Goal: Find specific page/section: Find specific page/section

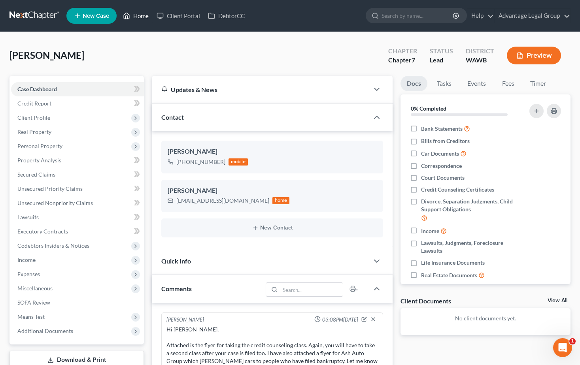
click at [142, 19] on link "Home" at bounding box center [136, 16] width 34 height 14
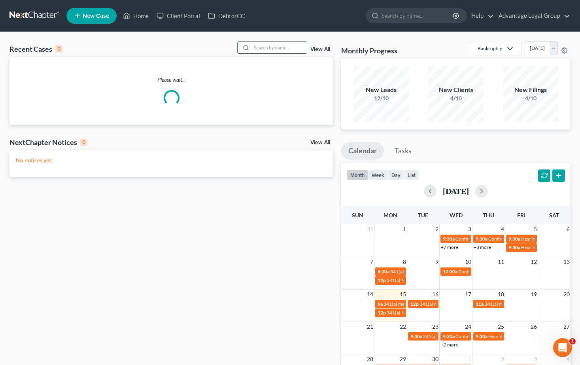
click at [259, 47] on input "search" at bounding box center [279, 47] width 55 height 11
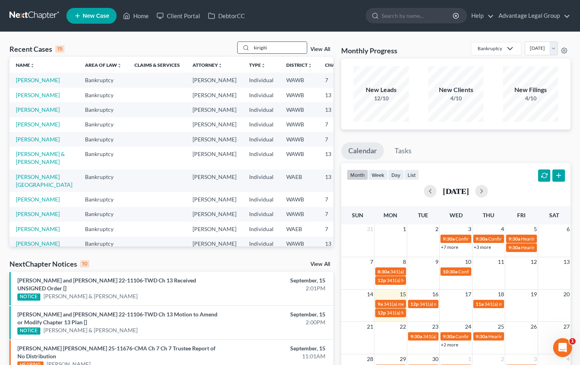
type input "kirigiti"
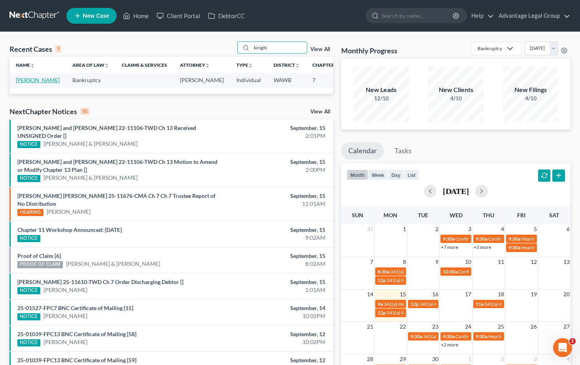
click at [23, 83] on link "[PERSON_NAME]" at bounding box center [38, 80] width 44 height 7
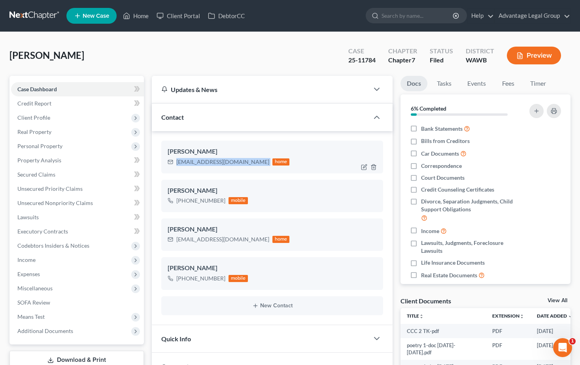
drag, startPoint x: 176, startPoint y: 165, endPoint x: 236, endPoint y: 167, distance: 59.8
click at [236, 167] on div "[PERSON_NAME] [EMAIL_ADDRESS][DOMAIN_NAME] home" at bounding box center [272, 157] width 222 height 32
copy div "[EMAIL_ADDRESS][DOMAIN_NAME]"
drag, startPoint x: 29, startPoint y: 329, endPoint x: 151, endPoint y: 337, distance: 122.1
click at [29, 329] on span "Additional Documents" at bounding box center [45, 331] width 56 height 7
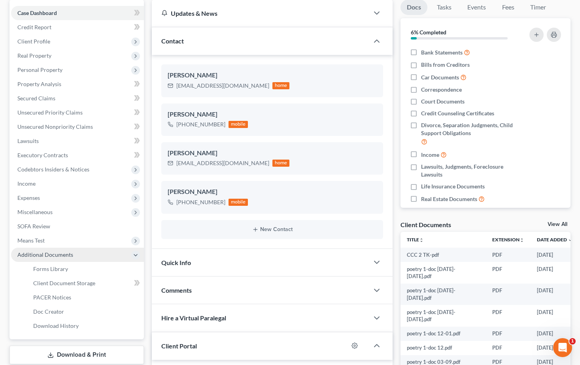
scroll to position [79, 0]
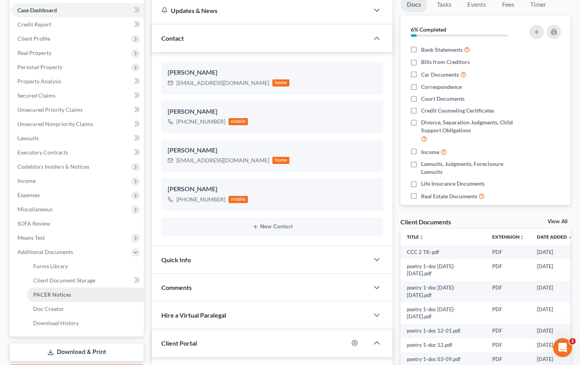
click at [51, 296] on span "PACER Notices" at bounding box center [52, 294] width 38 height 7
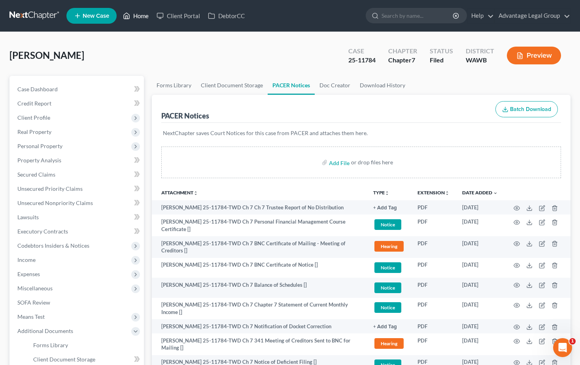
drag, startPoint x: 144, startPoint y: 15, endPoint x: 160, endPoint y: 25, distance: 18.8
click at [144, 15] on link "Home" at bounding box center [136, 16] width 34 height 14
